Goal: Communication & Community: Answer question/provide support

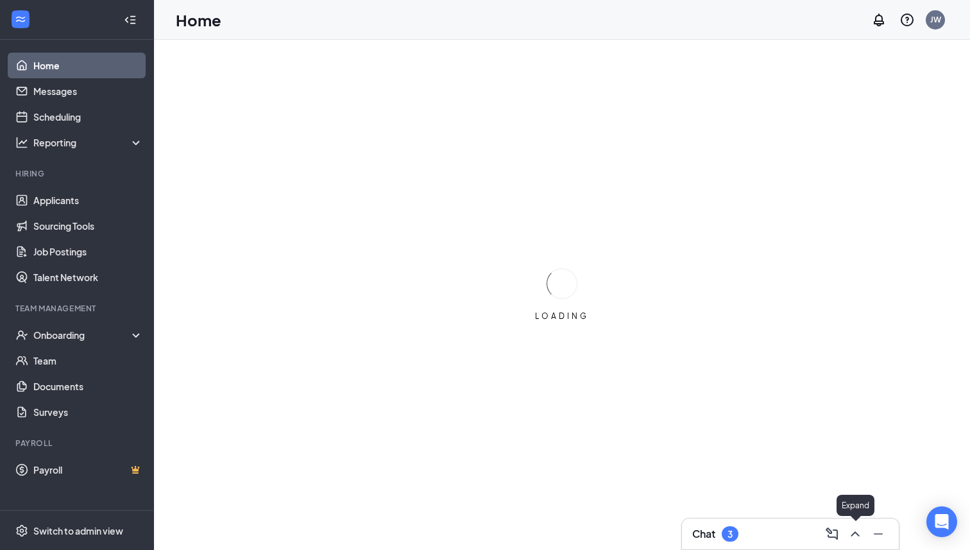
click at [854, 531] on icon "ChevronUp" at bounding box center [855, 533] width 15 height 15
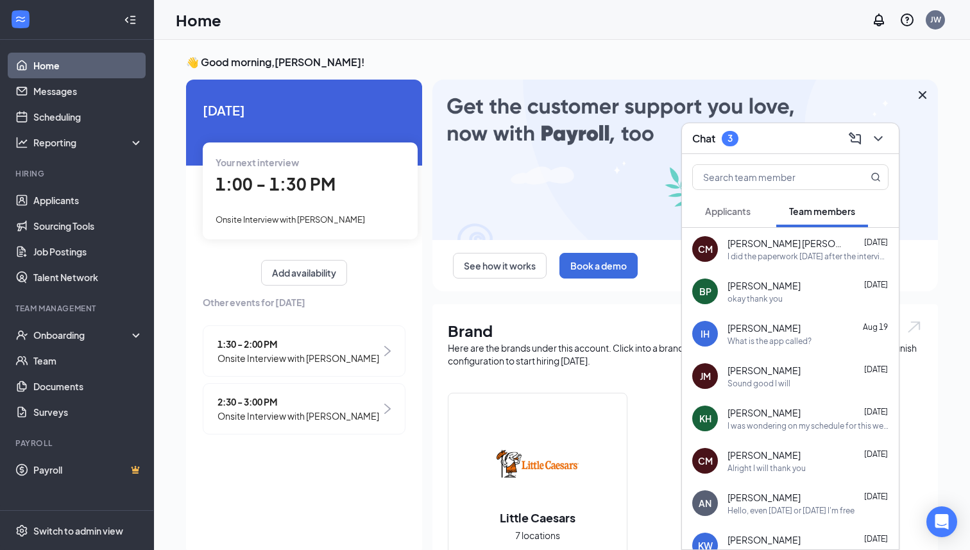
click at [746, 207] on span "Applicants" at bounding box center [728, 211] width 46 height 12
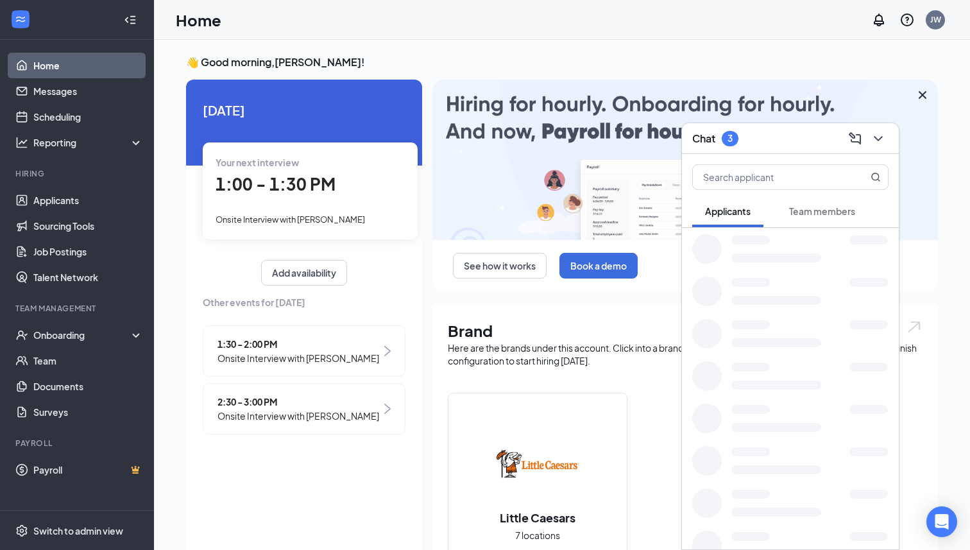
click at [803, 209] on span "Team members" at bounding box center [822, 211] width 66 height 12
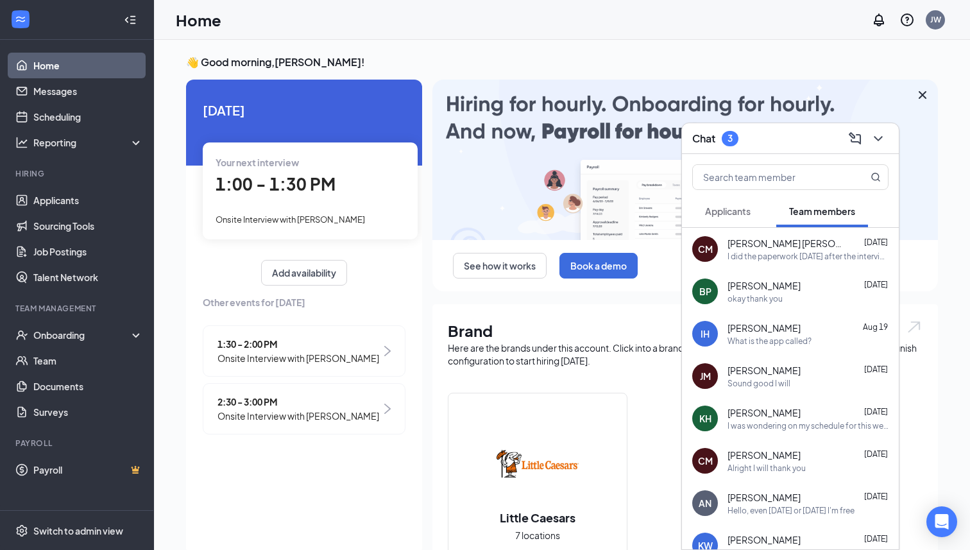
click at [777, 276] on div "BP [PERSON_NAME] [DATE] okay thank you" at bounding box center [790, 291] width 217 height 42
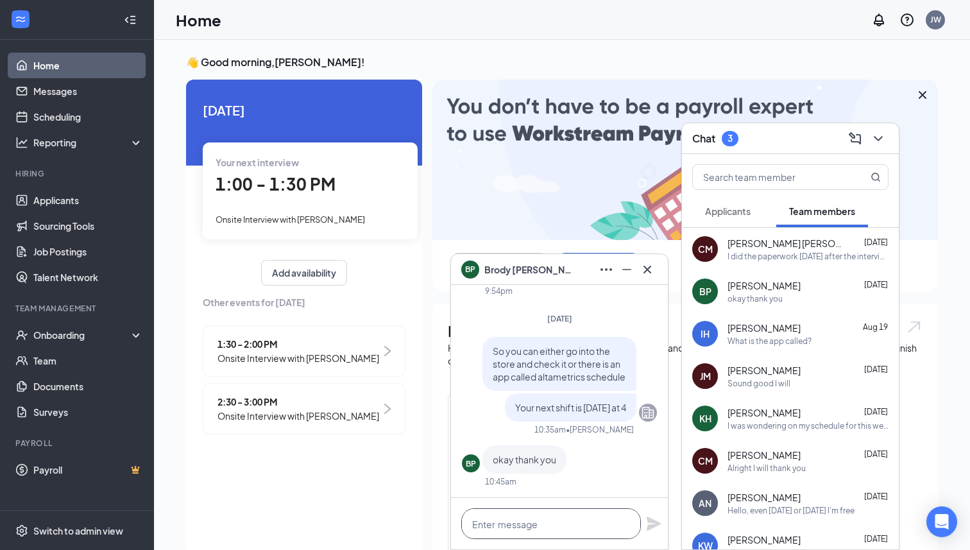
click at [578, 526] on textarea at bounding box center [551, 523] width 180 height 31
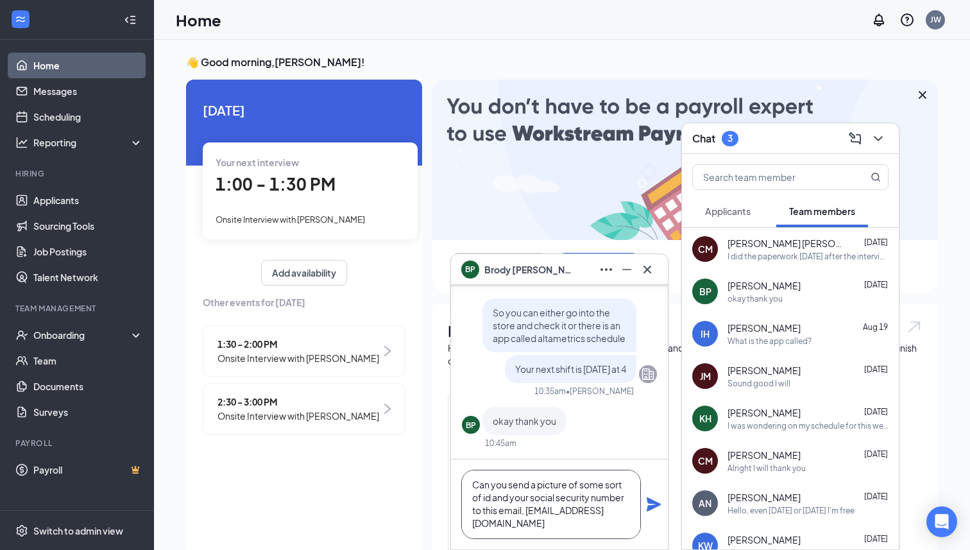
scroll to position [1, 0]
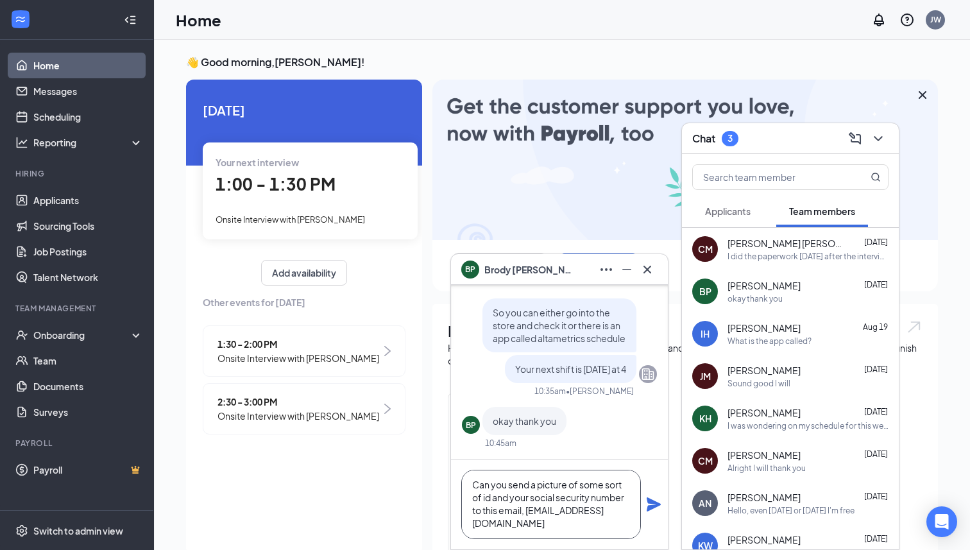
type textarea "Can you send a picture of some sort of id and your social security number to th…"
click at [655, 506] on icon "Plane" at bounding box center [654, 504] width 14 height 14
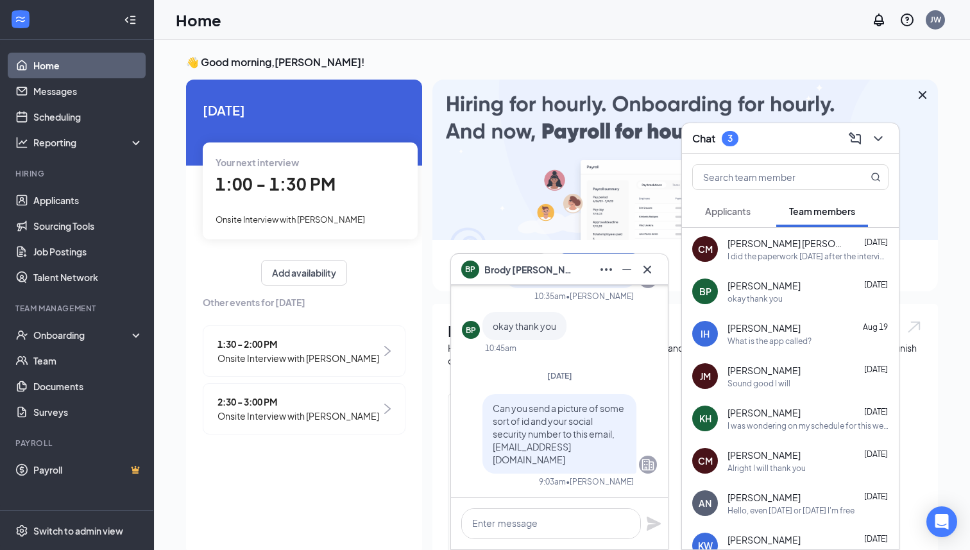
scroll to position [0, 0]
click at [328, 7] on div "Home JW" at bounding box center [562, 20] width 816 height 40
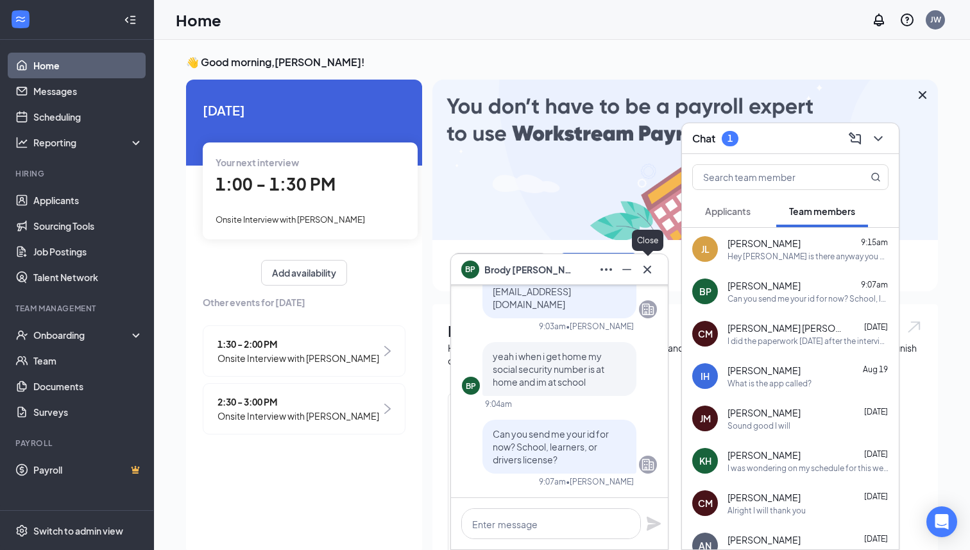
click at [649, 272] on icon "Cross" at bounding box center [647, 269] width 15 height 15
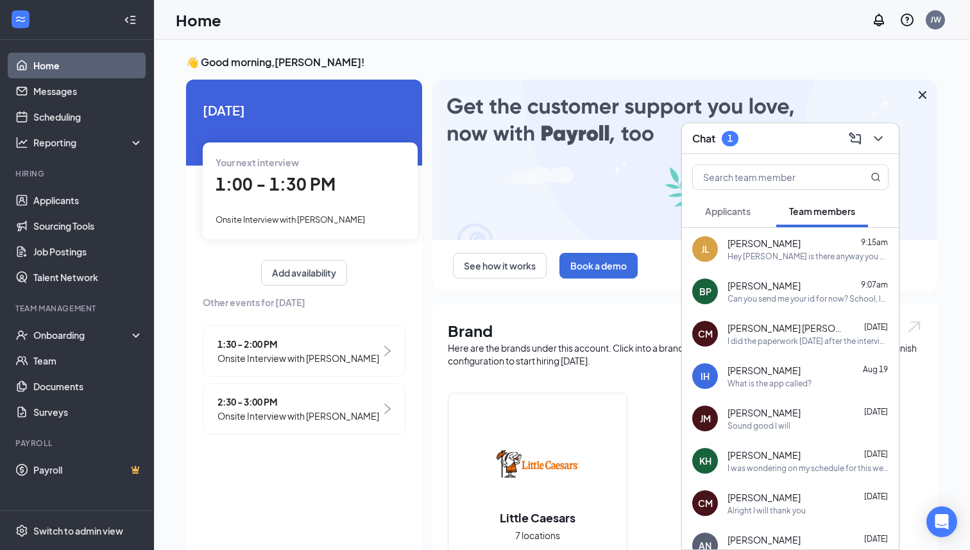
click at [873, 146] on button at bounding box center [878, 138] width 21 height 21
